Goal: Information Seeking & Learning: Learn about a topic

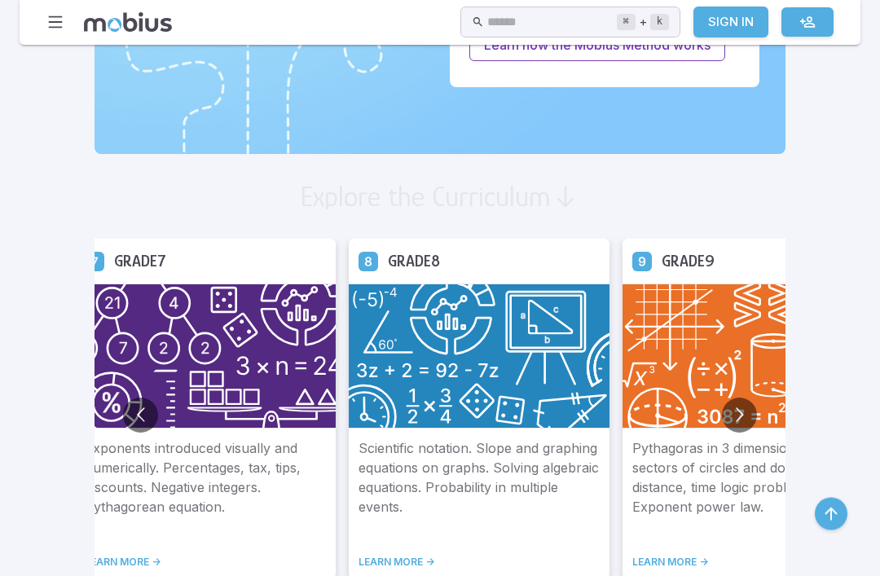
scroll to position [814, 0]
click at [653, 314] on img at bounding box center [752, 355] width 261 height 145
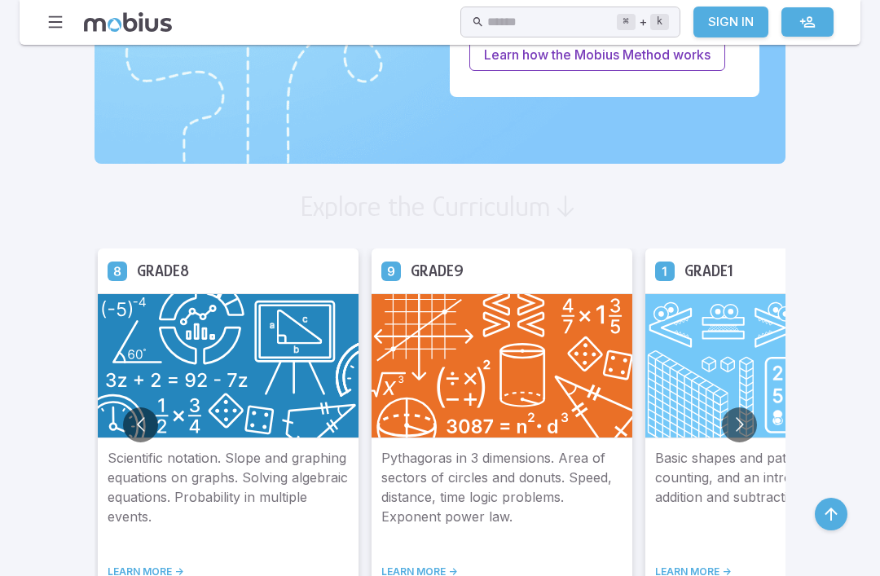
scroll to position [803, 0]
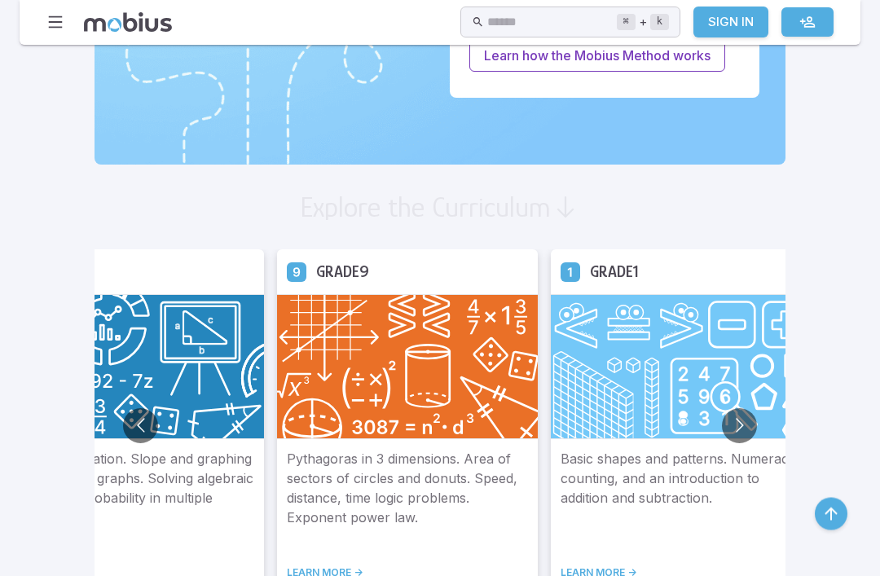
click at [367, 426] on img at bounding box center [407, 367] width 261 height 145
click at [287, 567] on link "LEARN MORE ->" at bounding box center [407, 572] width 241 height 13
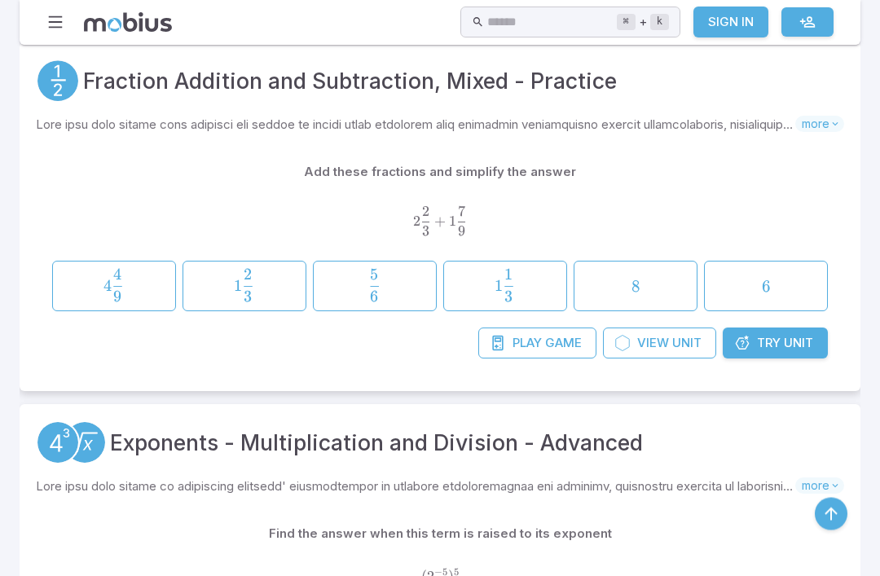
scroll to position [6837, 0]
click at [560, 29] on input "text" at bounding box center [551, 23] width 129 height 32
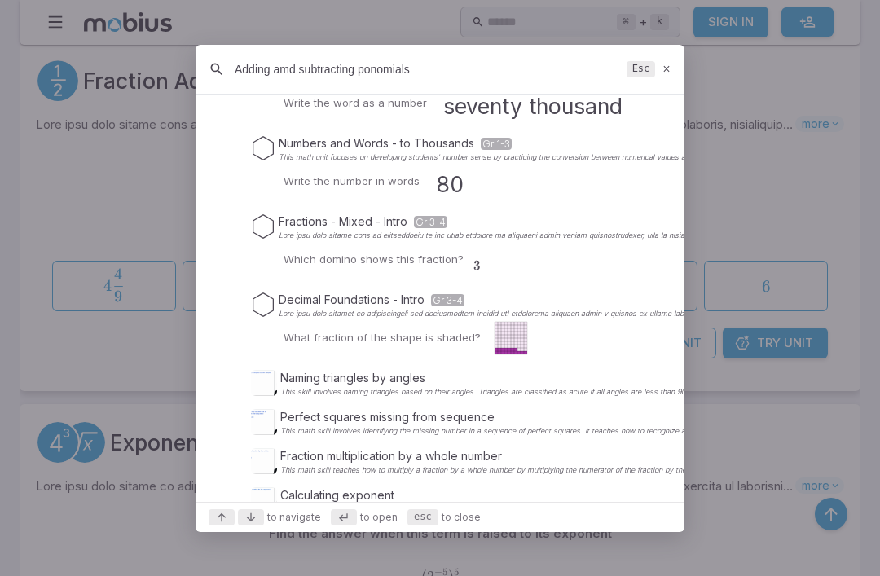
scroll to position [239, 0]
type input "Adding amd subtracting ponomials"
click at [669, 87] on div "Adding amd subtracting ponomials Esc" at bounding box center [439, 70] width 489 height 50
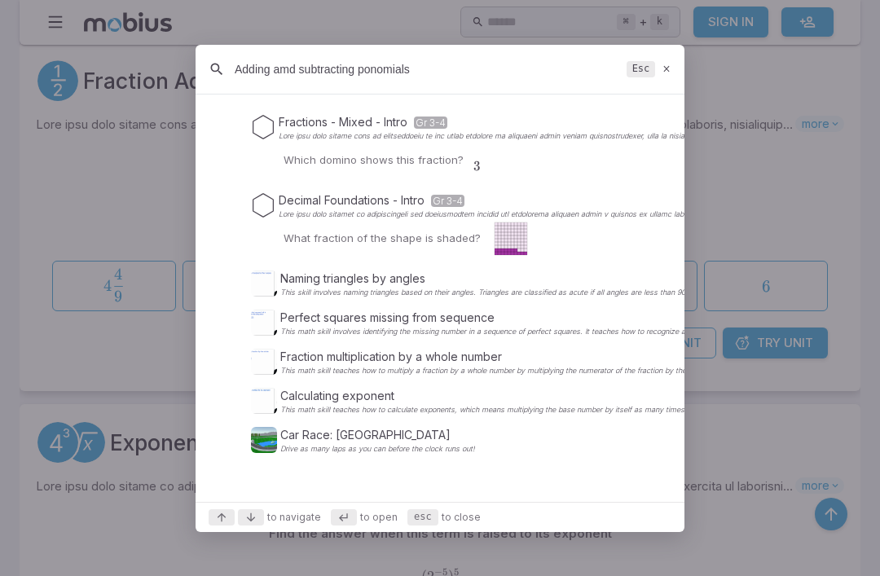
scroll to position [339, 0]
click at [668, 75] on icon at bounding box center [666, 69] width 11 height 12
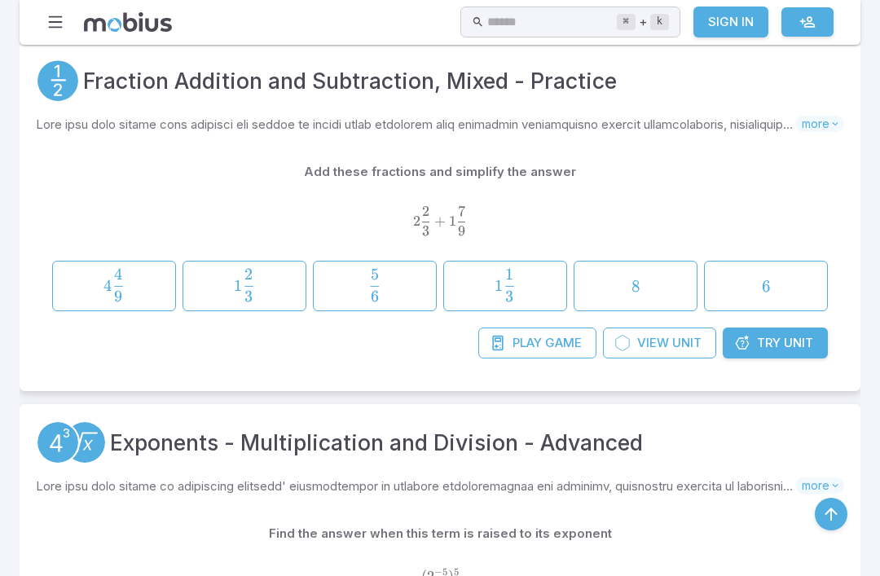
click at [665, 100] on div "Fraction Addition and Subtraction, Mixed - Practice Skills you will learn inclu…" at bounding box center [440, 216] width 840 height 349
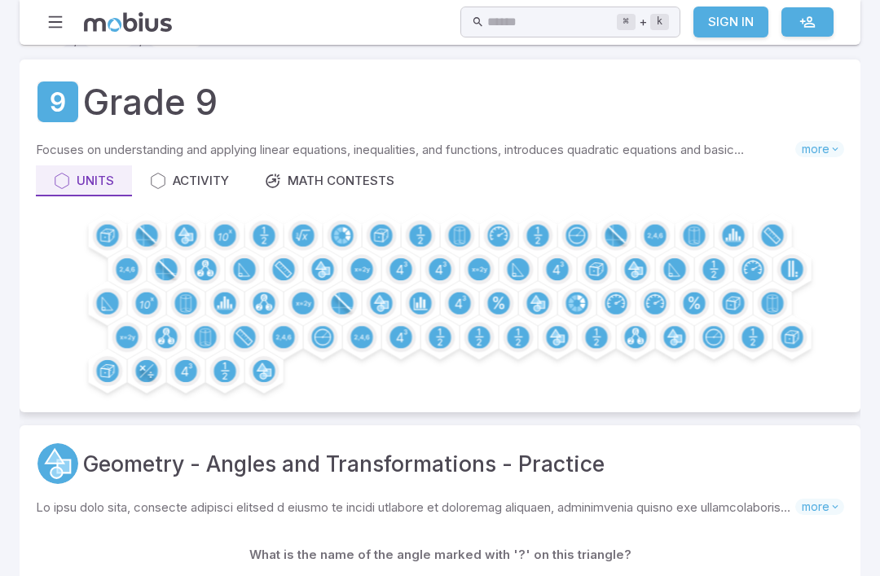
scroll to position [24, 0]
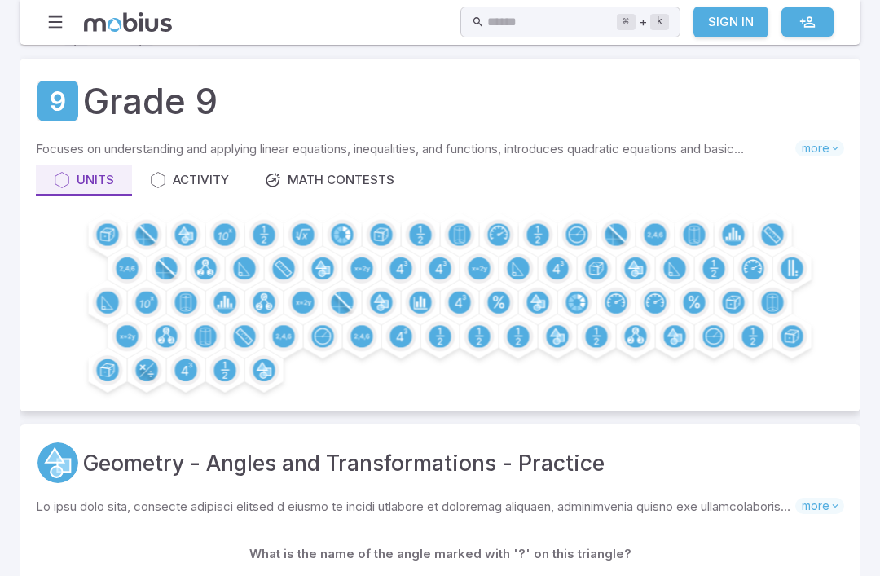
click at [814, 144] on span "more" at bounding box center [819, 148] width 49 height 16
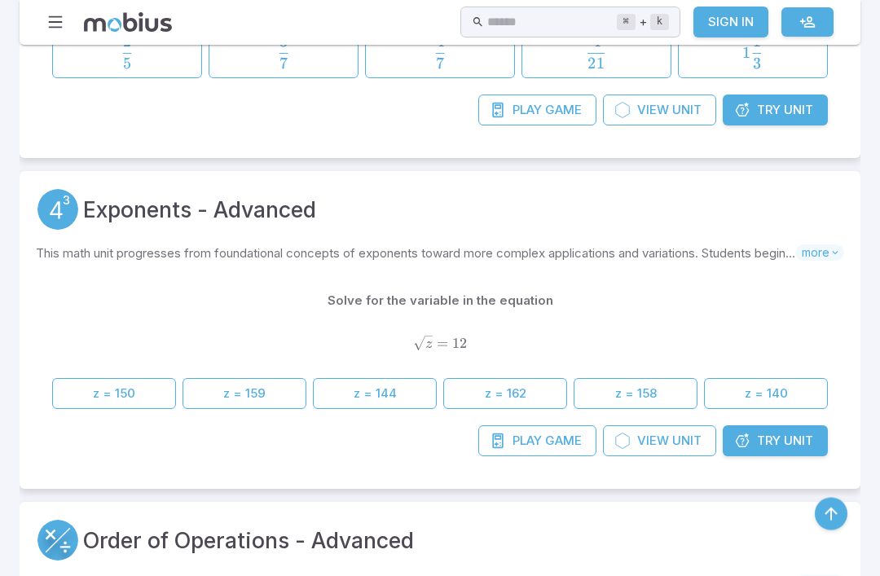
scroll to position [1339, 0]
